Goal: Task Accomplishment & Management: Manage account settings

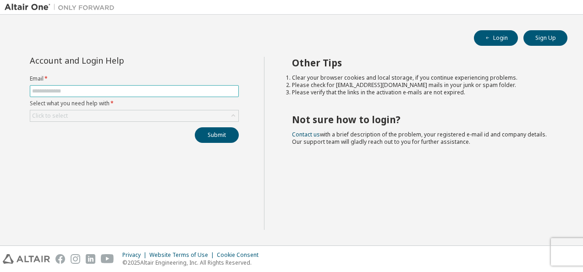
click at [42, 90] on input "text" at bounding box center [134, 91] width 204 height 7
type input "**********"
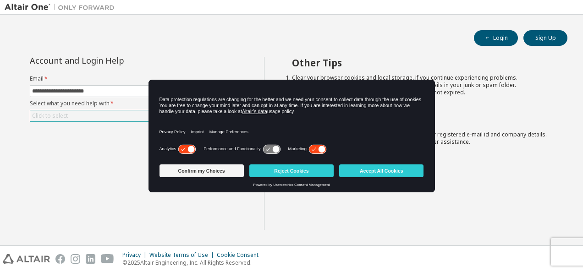
click at [94, 117] on div "Click to select" at bounding box center [134, 115] width 208 height 11
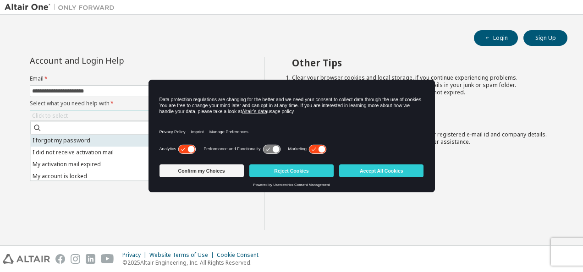
click at [78, 142] on li "I forgot my password" at bounding box center [133, 141] width 207 height 12
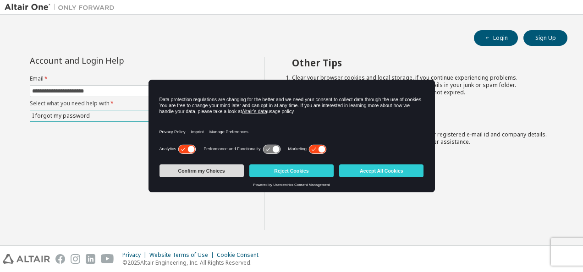
click at [212, 171] on button "Confirm my Choices" at bounding box center [202, 171] width 84 height 13
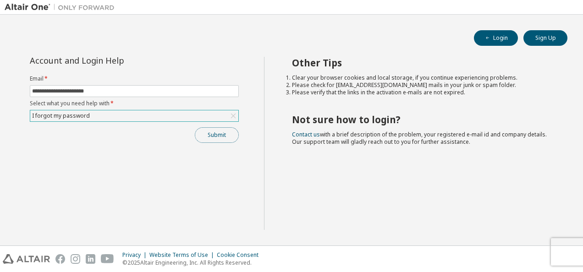
click at [225, 137] on button "Submit" at bounding box center [217, 135] width 44 height 16
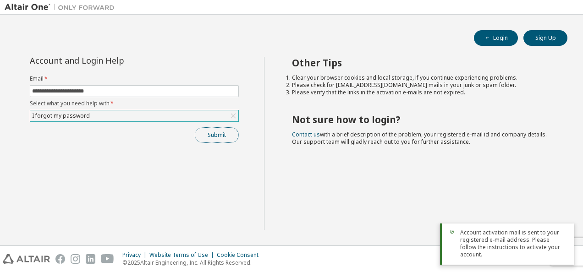
click at [219, 132] on button "Submit" at bounding box center [217, 135] width 44 height 16
